Goal: Task Accomplishment & Management: Manage account settings

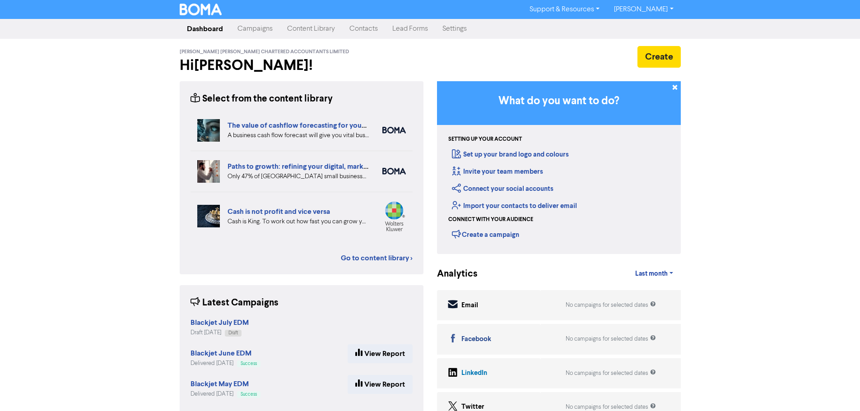
click at [355, 32] on link "Contacts" at bounding box center [363, 29] width 43 height 18
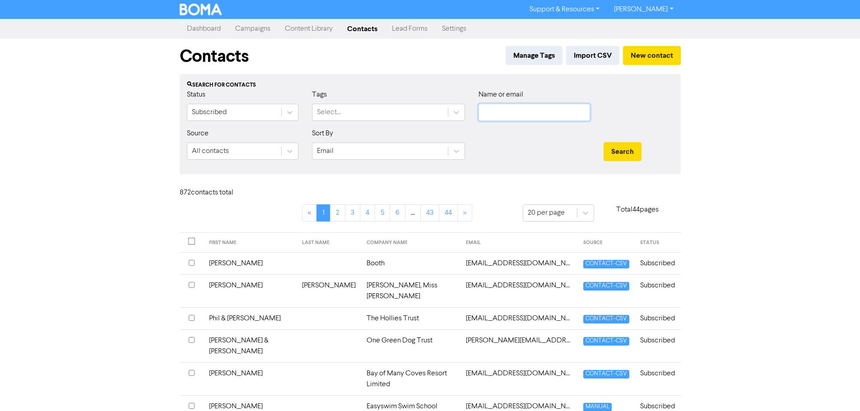
click at [520, 112] on input "text" at bounding box center [533, 112] width 111 height 17
paste input "GW and JM Property Limited"
type input "GW and JM Property Limited"
click at [618, 149] on button "Search" at bounding box center [622, 151] width 38 height 19
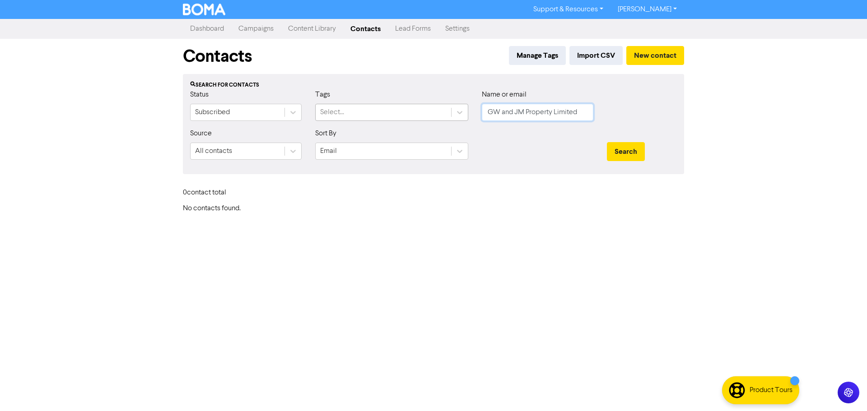
drag, startPoint x: 585, startPoint y: 114, endPoint x: 427, endPoint y: 105, distance: 158.3
click at [413, 115] on div "Status Subscribed Tags Select... Name or email GW and JM Property Limited" at bounding box center [433, 108] width 500 height 39
